Goal: Download file/media

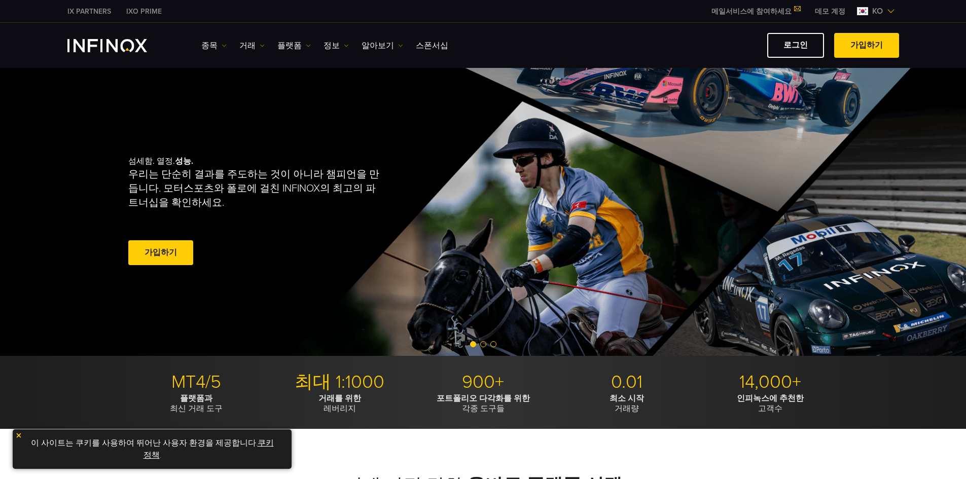
click at [304, 45] on link "플랫폼" at bounding box center [293, 46] width 33 height 12
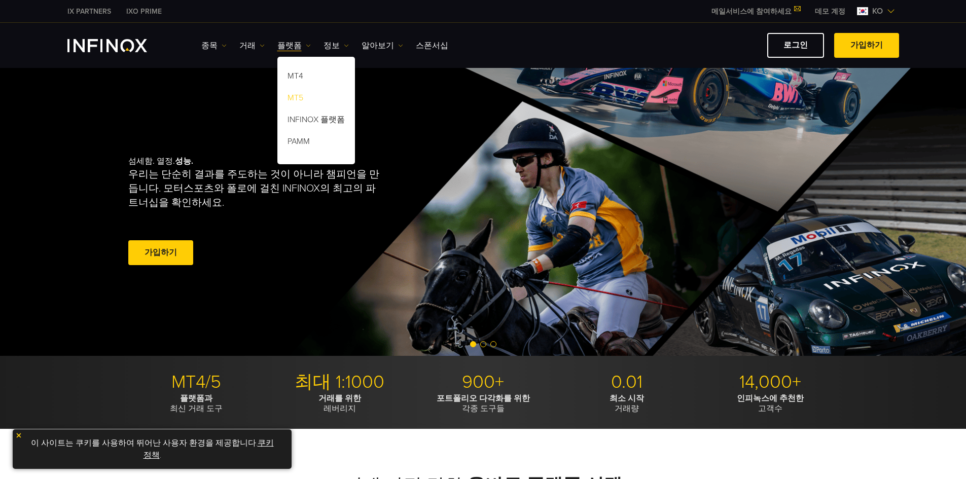
click at [291, 96] on link "MT5" at bounding box center [316, 100] width 78 height 22
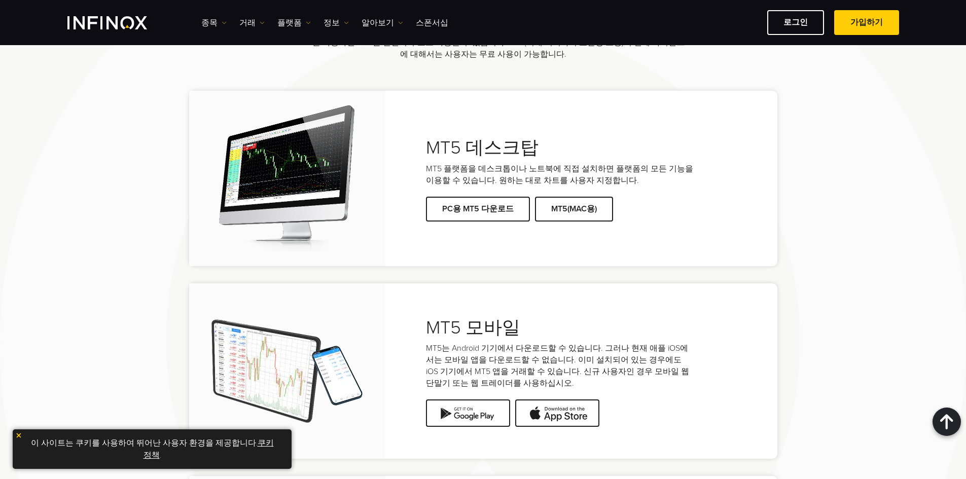
scroll to position [2052, 0]
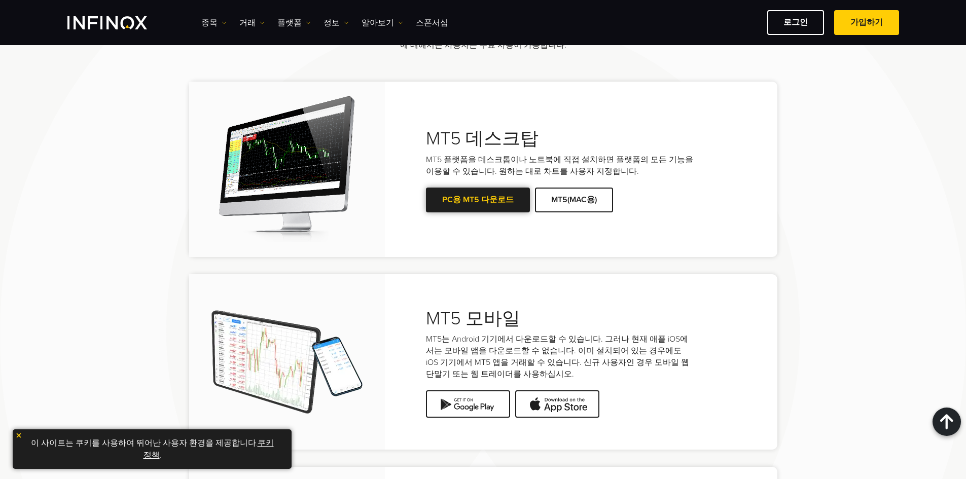
click at [476, 197] on link "PC용 MT5 다운로드" at bounding box center [478, 200] width 104 height 25
